Goal: Book appointment/travel/reservation

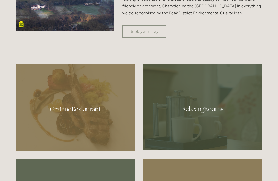
scroll to position [246, 0]
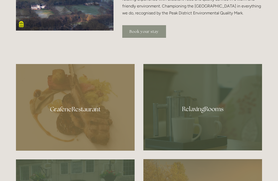
click at [142, 38] on link "Book your stay" at bounding box center [144, 31] width 44 height 13
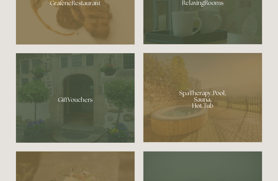
scroll to position [354, 0]
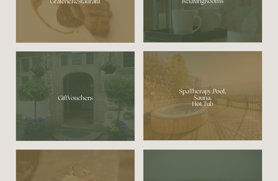
click at [223, 124] on div at bounding box center [202, 95] width 119 height 89
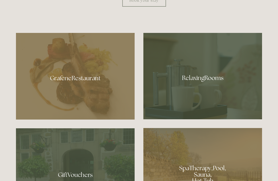
scroll to position [277, 0]
click at [41, 96] on div at bounding box center [75, 76] width 119 height 87
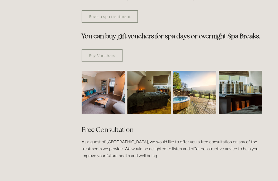
scroll to position [300, 0]
click at [198, 85] on img at bounding box center [194, 92] width 43 height 43
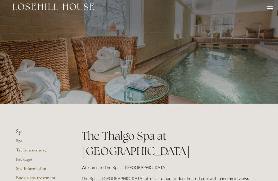
scroll to position [0, 0]
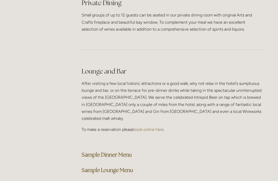
scroll to position [1267, 0]
